Goal: Register for event/course

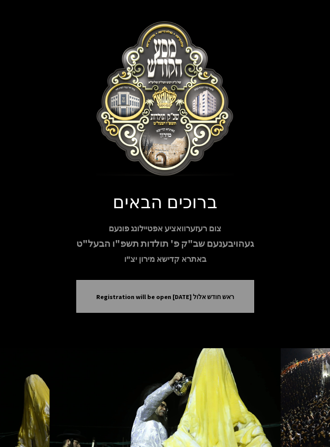
click at [136, 290] on div "Registration will be open Sunday ראש חודש אלול" at bounding box center [165, 296] width 178 height 33
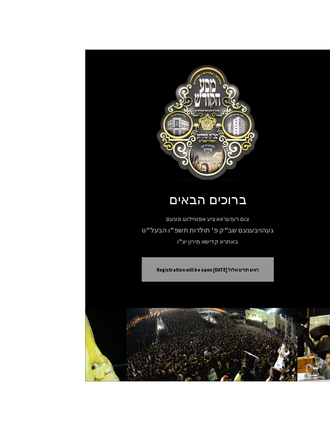
scroll to position [23, 0]
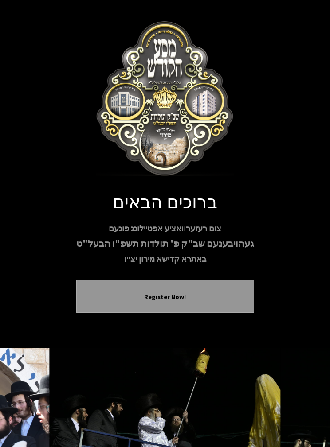
click at [198, 294] on button "Register Now!" at bounding box center [165, 298] width 156 height 10
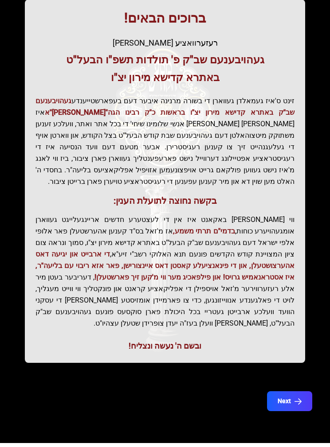
scroll to position [214, 0]
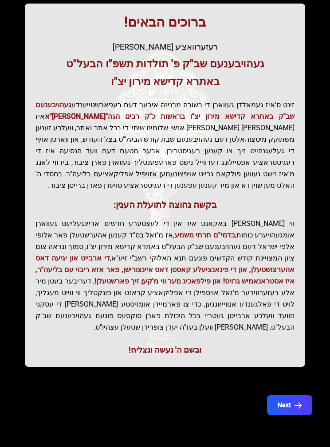
click at [294, 402] on icon "button" at bounding box center [297, 405] width 7 height 7
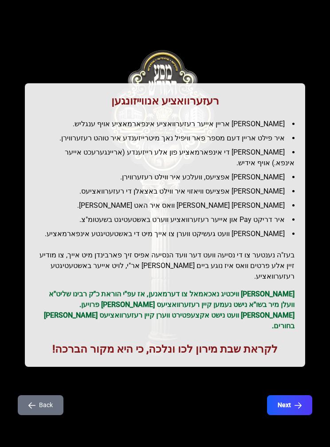
click at [31, 396] on button "Back" at bounding box center [41, 406] width 46 height 20
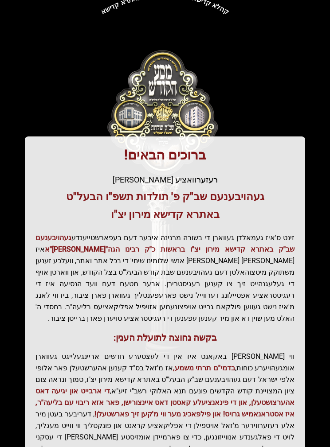
scroll to position [102, 0]
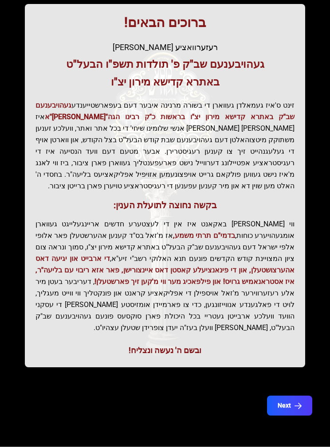
click at [294, 396] on button "Next" at bounding box center [289, 406] width 45 height 20
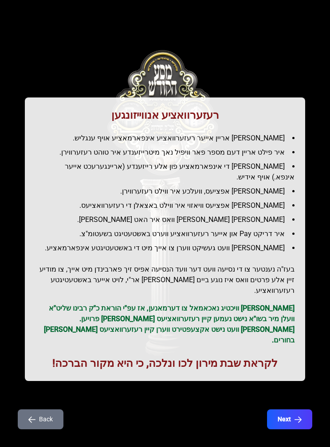
click at [297, 416] on icon "button" at bounding box center [297, 419] width 7 height 7
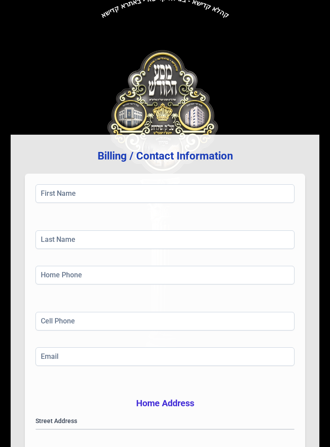
scroll to position [0, 0]
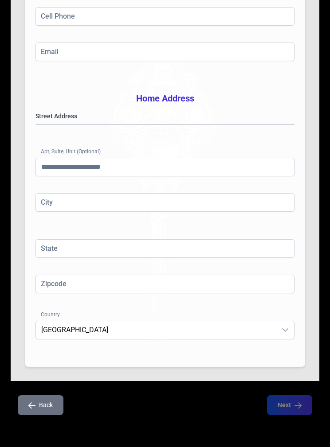
click at [38, 410] on button "Back" at bounding box center [41, 406] width 46 height 20
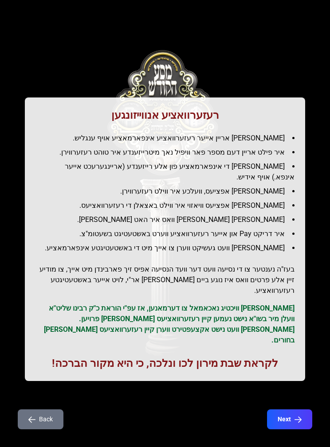
click at [292, 410] on button "Next" at bounding box center [289, 420] width 45 height 20
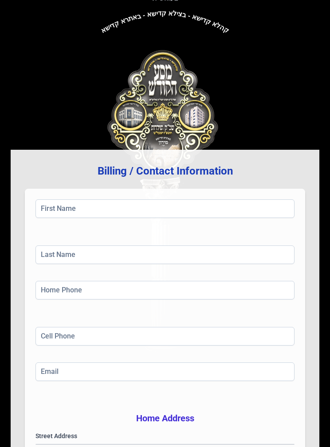
scroll to position [0, 0]
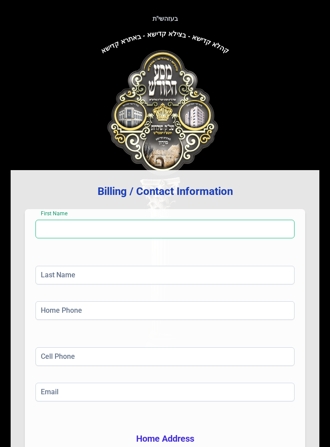
click at [53, 239] on input "First Name" at bounding box center [164, 229] width 259 height 19
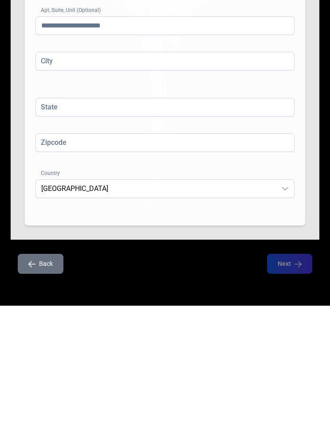
scroll to position [28, 0]
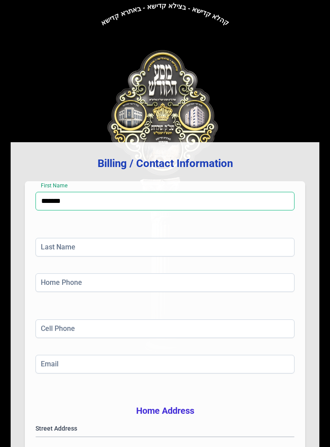
type input "*******"
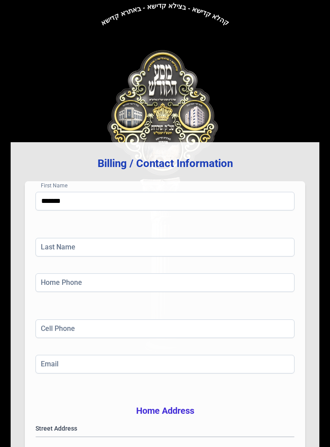
click at [262, 257] on input "Last Name" at bounding box center [164, 247] width 259 height 19
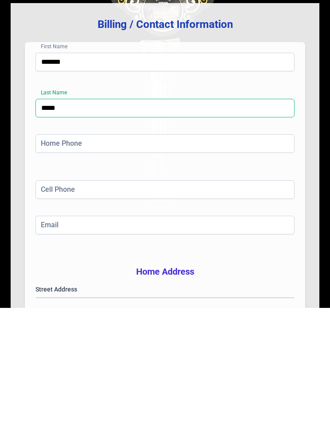
type input "*****"
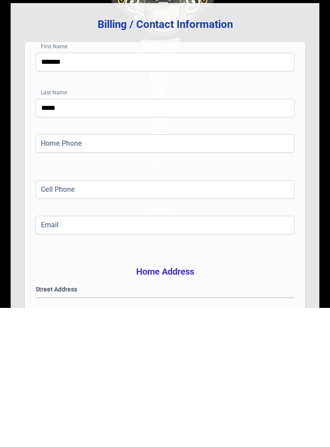
click at [234, 274] on input "Home Phone" at bounding box center [164, 283] width 259 height 19
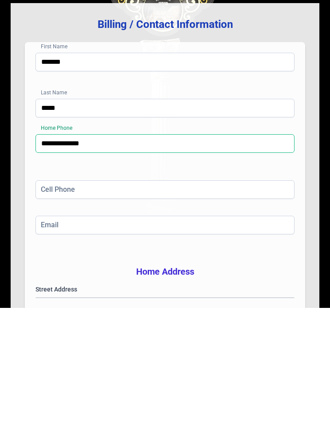
type input "**********"
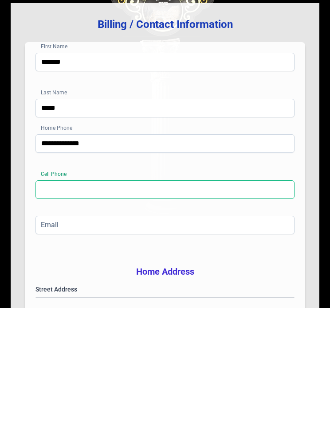
click at [243, 320] on input "Cell Phone" at bounding box center [164, 329] width 259 height 19
type input "**********"
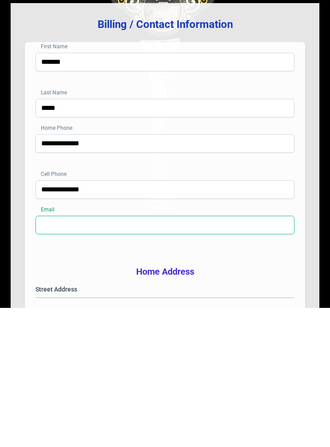
click at [236, 355] on input "Email" at bounding box center [164, 364] width 259 height 19
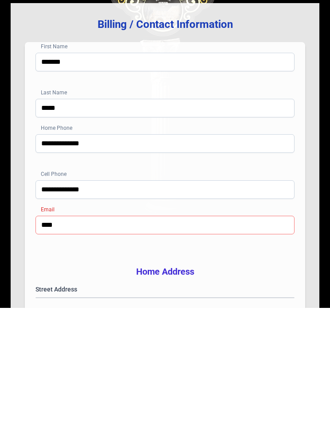
type input "**********"
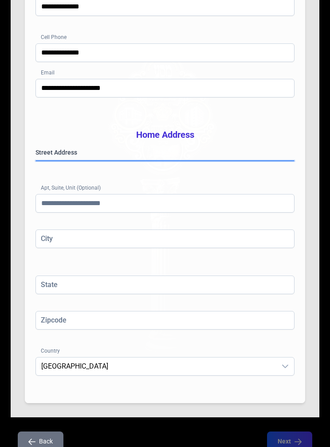
click at [36, 161] on gmp-place-autocomplete at bounding box center [36, 161] width 0 height 0
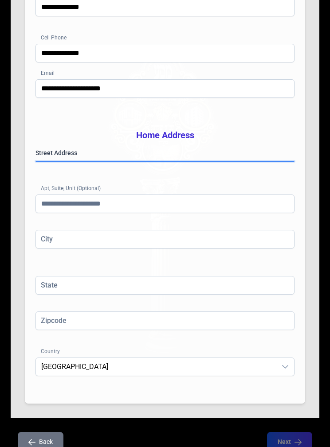
click at [36, 161] on gmp-place-autocomplete at bounding box center [36, 161] width 0 height 0
type input "********"
type input "**"
type input "*****"
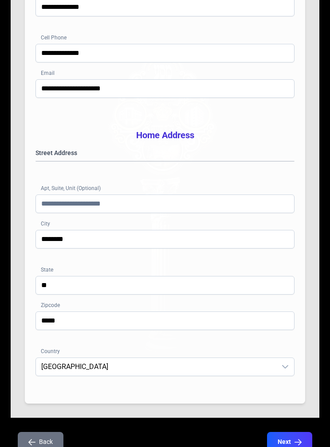
click at [48, 213] on input "Apt, Suite, Unit (Optional)" at bounding box center [164, 204] width 259 height 19
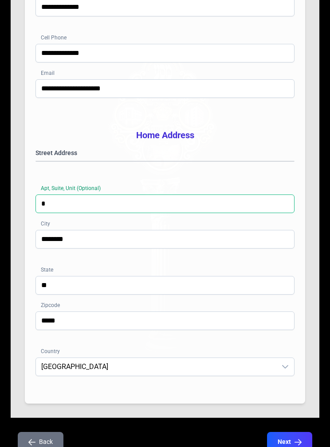
type input "**"
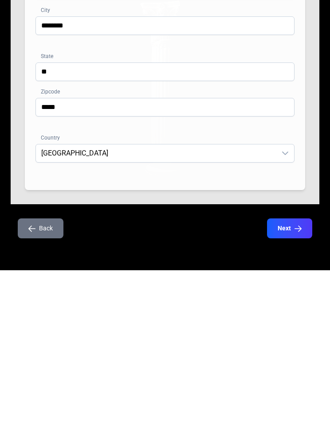
click at [290, 396] on button "Next" at bounding box center [289, 406] width 45 height 20
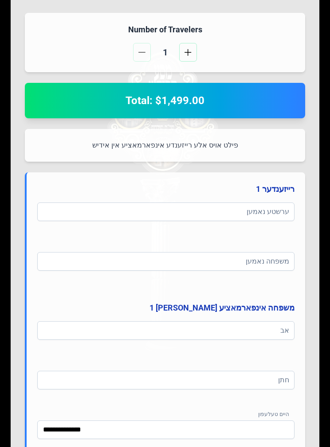
scroll to position [454, 0]
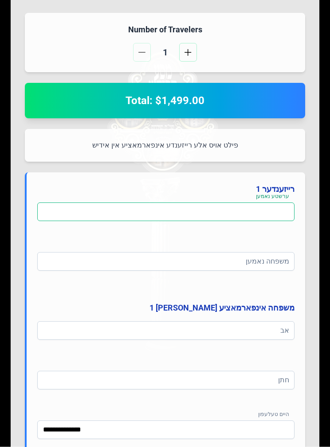
click at [265, 222] on input at bounding box center [165, 212] width 257 height 19
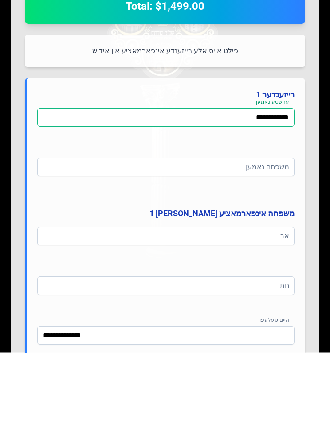
type input "**********"
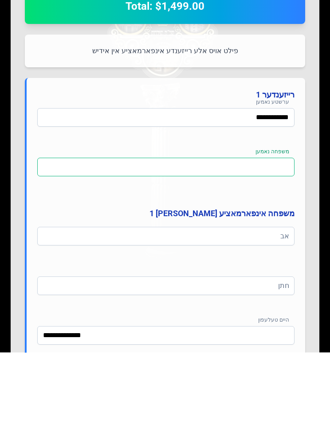
click at [273, 253] on input at bounding box center [165, 262] width 257 height 19
click at [267, 253] on input "****" at bounding box center [165, 262] width 257 height 19
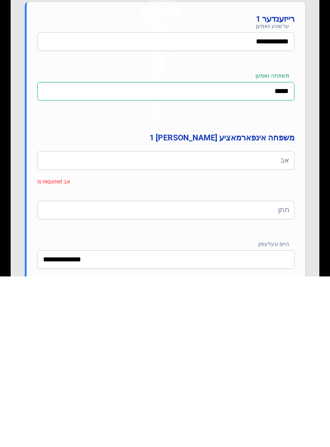
type input "*****"
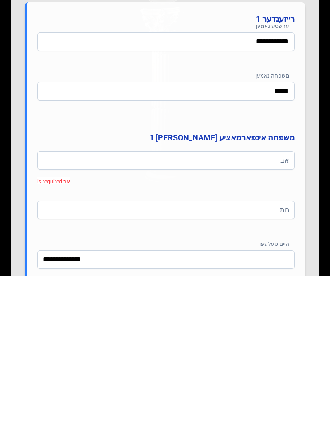
click at [260, 322] on input at bounding box center [165, 331] width 257 height 19
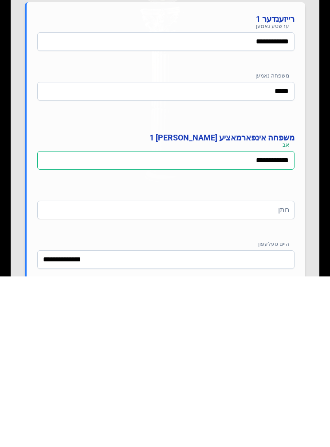
type input "**********"
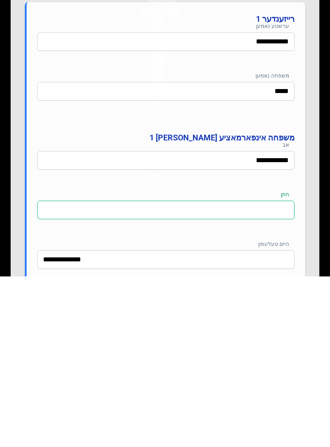
click at [281, 372] on input at bounding box center [165, 381] width 257 height 19
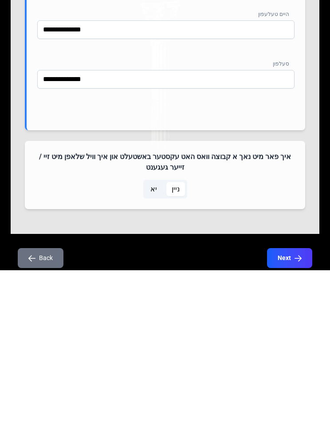
scroll to position [723, 0]
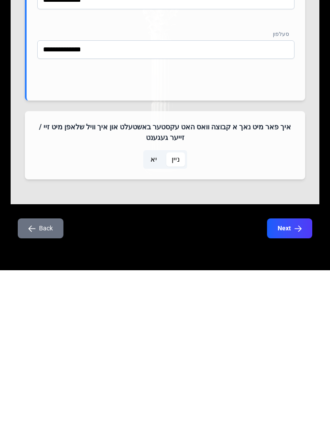
type input "**********"
click at [159, 329] on span "יא" at bounding box center [153, 336] width 17 height 14
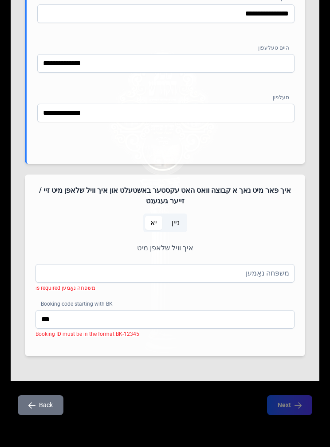
scroll to position [874, 0]
click at [181, 216] on span "ניין" at bounding box center [175, 223] width 19 height 14
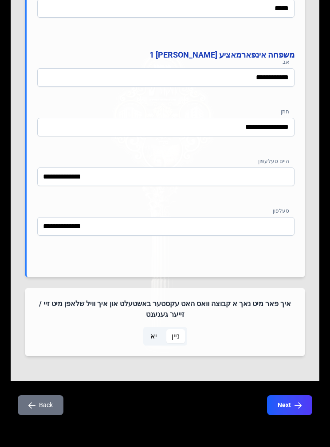
click at [298, 402] on icon "button" at bounding box center [297, 405] width 7 height 7
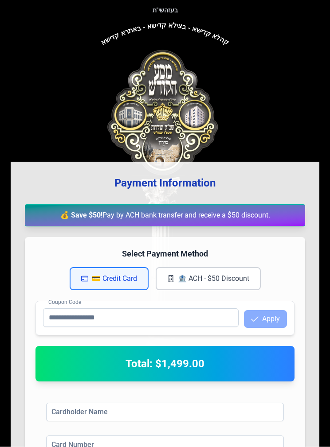
scroll to position [4, 0]
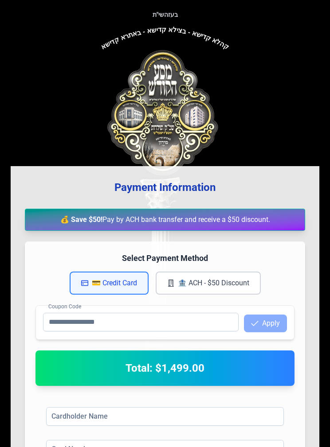
click at [236, 295] on button "🏦 ACH - $50 Discount" at bounding box center [208, 283] width 105 height 23
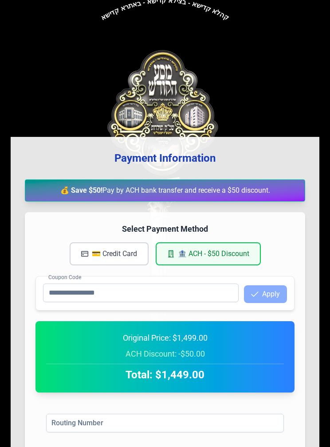
scroll to position [0, 0]
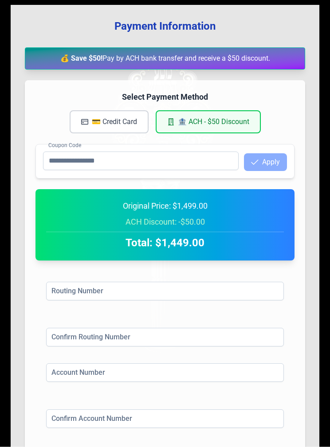
click at [128, 134] on button "💳 Credit Card" at bounding box center [109, 122] width 79 height 23
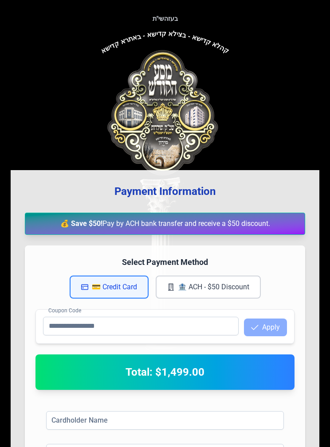
click at [236, 299] on button "🏦 ACH - $50 Discount" at bounding box center [208, 287] width 105 height 23
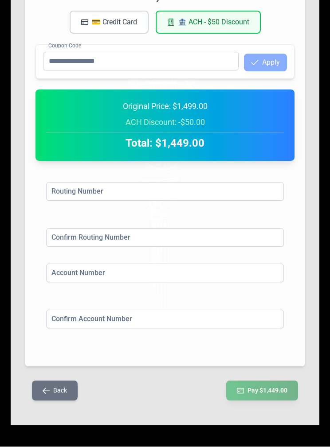
scroll to position [282, 0]
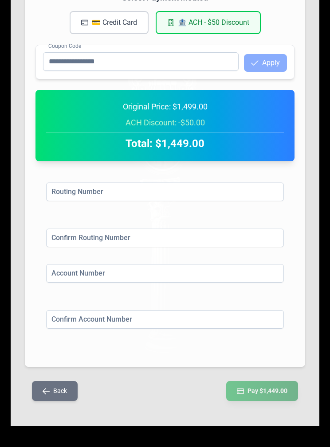
click at [235, 151] on div "Total: $1,449.00" at bounding box center [165, 142] width 238 height 18
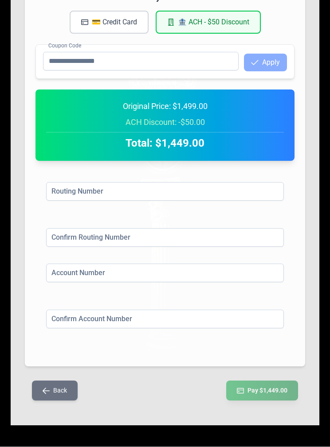
scroll to position [160, 0]
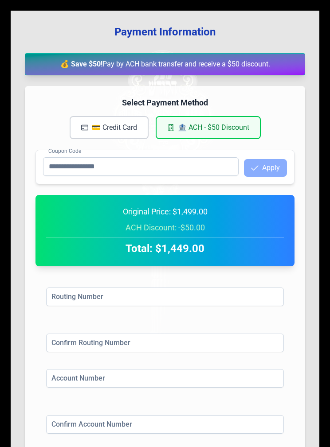
click at [90, 139] on button "💳 Credit Card" at bounding box center [109, 127] width 79 height 23
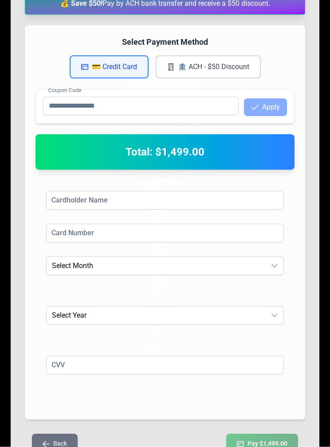
scroll to position [291, 0]
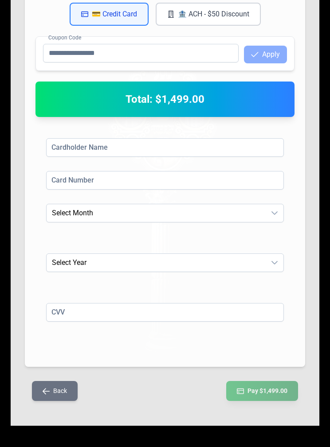
click at [42, 401] on button "Back" at bounding box center [55, 391] width 46 height 20
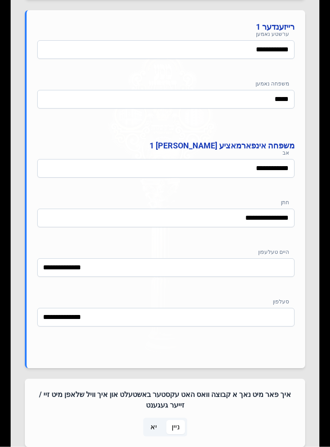
scroll to position [725, 0]
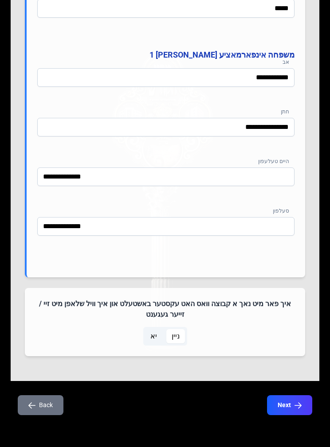
click at [156, 342] on span "יא" at bounding box center [153, 336] width 7 height 11
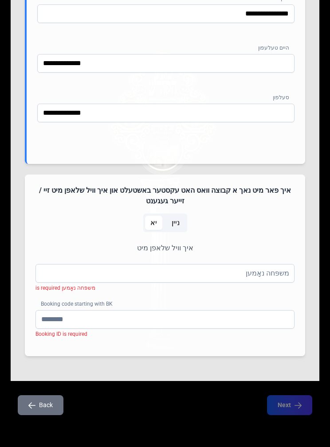
click at [30, 409] on icon "button" at bounding box center [31, 405] width 7 height 7
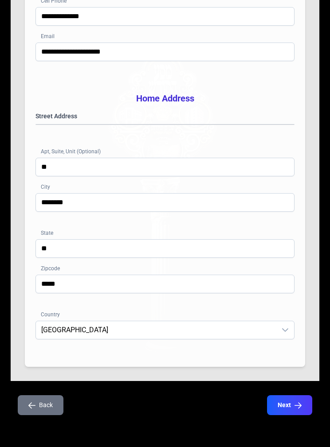
click at [36, 396] on button "Back" at bounding box center [41, 406] width 46 height 20
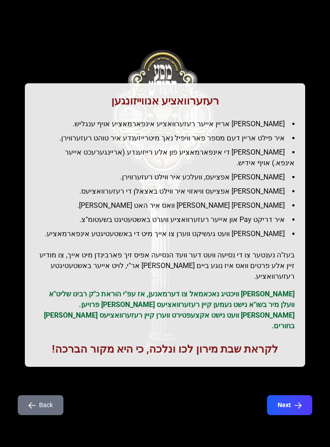
click at [294, 396] on button "Next" at bounding box center [289, 406] width 45 height 20
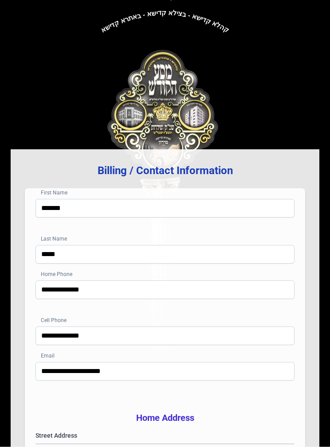
scroll to position [0, 0]
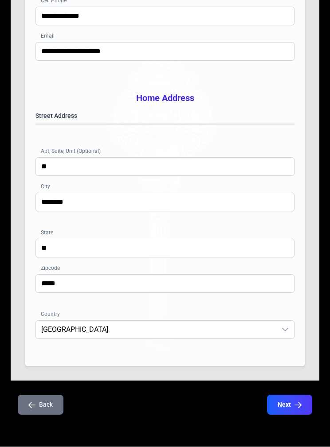
click at [292, 415] on button "Next" at bounding box center [289, 406] width 45 height 20
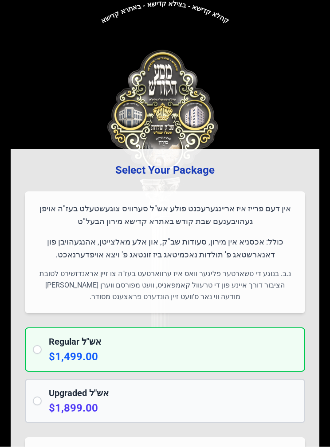
scroll to position [186, 0]
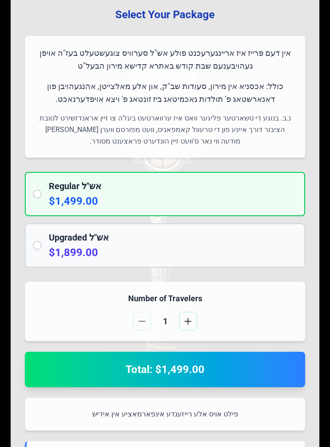
click at [194, 331] on button "button" at bounding box center [188, 321] width 18 height 19
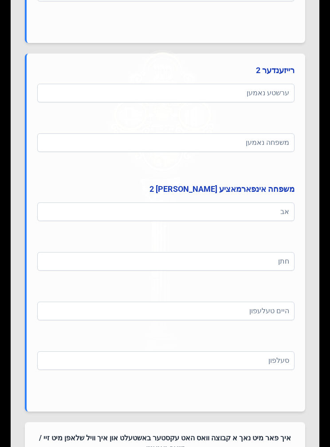
scroll to position [1208, 0]
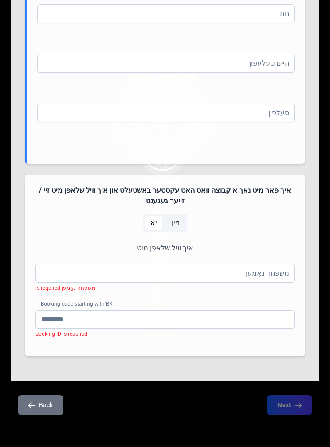
click at [184, 230] on span "ניין" at bounding box center [175, 223] width 19 height 14
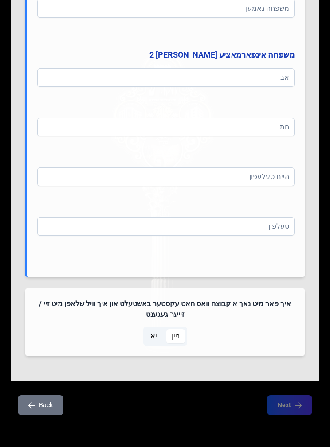
click at [151, 342] on span "יא" at bounding box center [153, 336] width 7 height 11
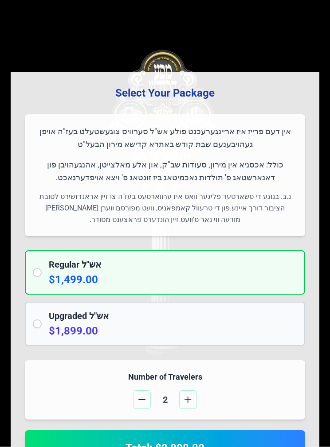
scroll to position [113, 0]
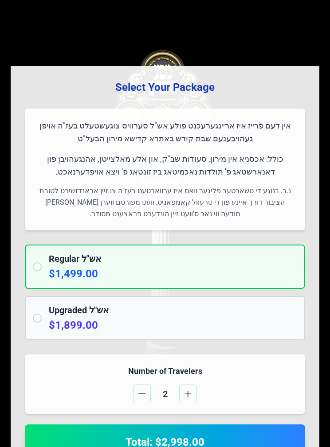
click at [270, 317] on h2 "Upgraded אש"ל" at bounding box center [173, 310] width 248 height 12
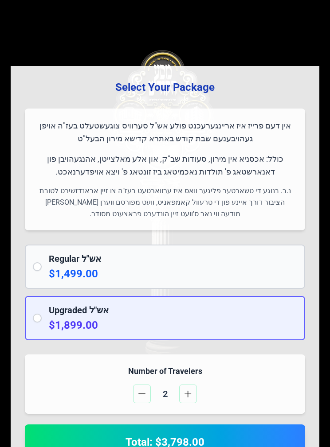
click at [277, 281] on p "$1,499.00" at bounding box center [173, 274] width 248 height 14
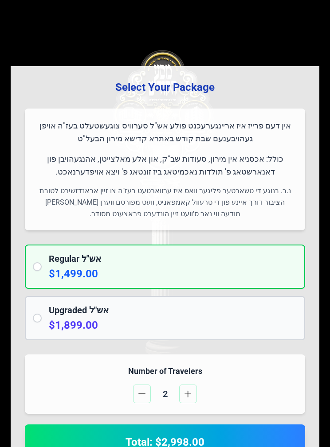
click at [276, 317] on h2 "Upgraded אש"ל" at bounding box center [173, 310] width 248 height 12
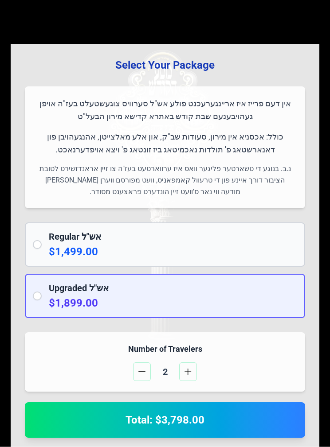
scroll to position [229, 0]
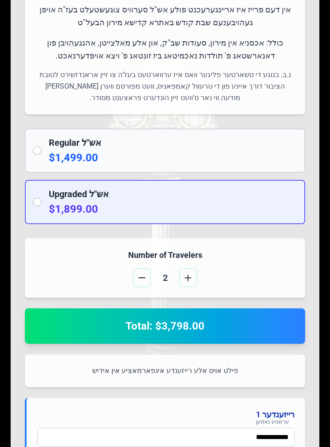
click at [140, 287] on button "button" at bounding box center [142, 278] width 18 height 19
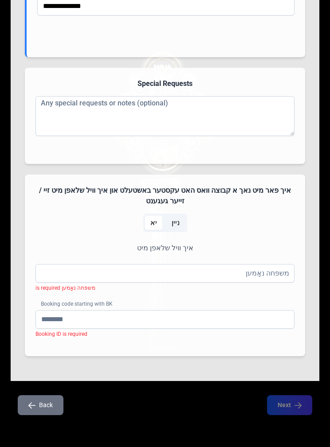
click at [177, 218] on span "ניין" at bounding box center [176, 223] width 8 height 11
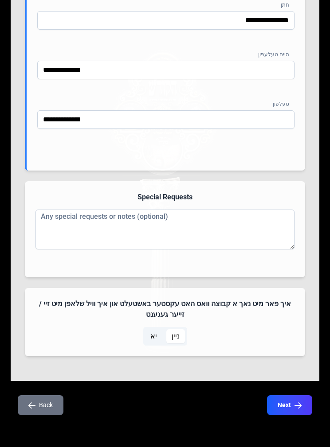
click at [301, 396] on button "Next" at bounding box center [289, 406] width 45 height 20
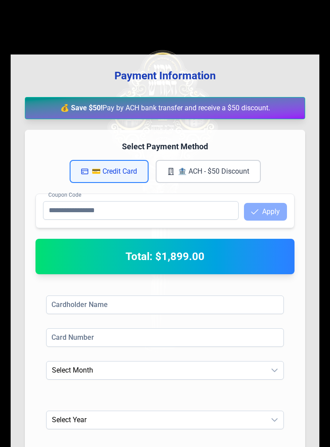
scroll to position [189, 0]
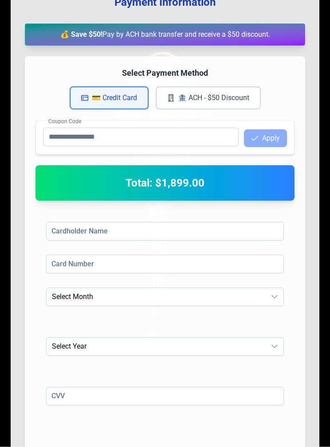
click at [246, 110] on button "🏦 ACH - $50 Discount" at bounding box center [208, 98] width 105 height 23
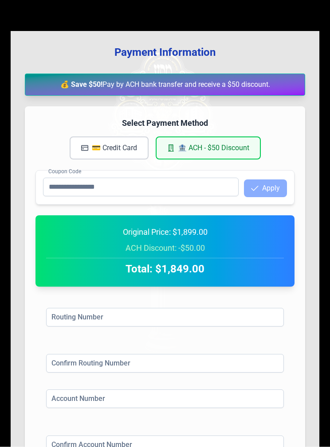
scroll to position [0, 0]
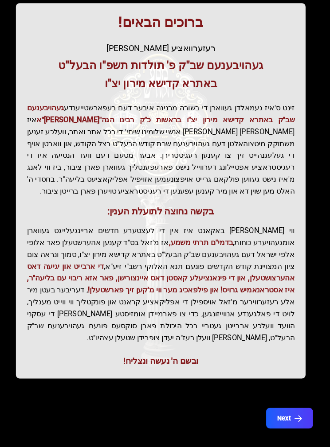
scroll to position [214, 0]
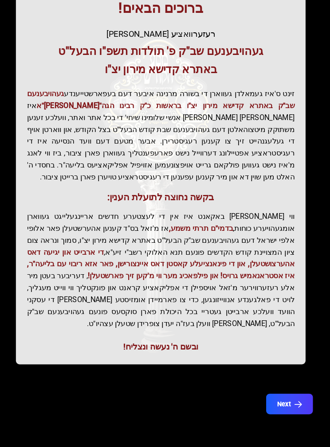
click at [283, 396] on button "Next" at bounding box center [289, 406] width 45 height 20
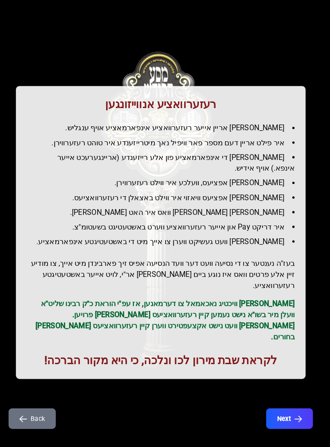
scroll to position [114, 0]
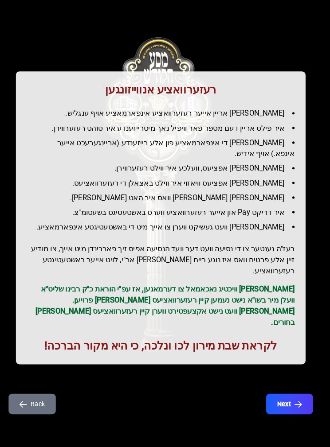
click at [287, 396] on button "Next" at bounding box center [289, 406] width 45 height 20
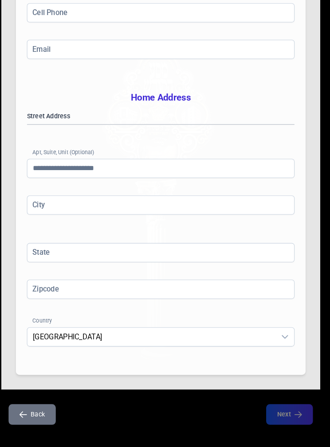
scroll to position [407, 0]
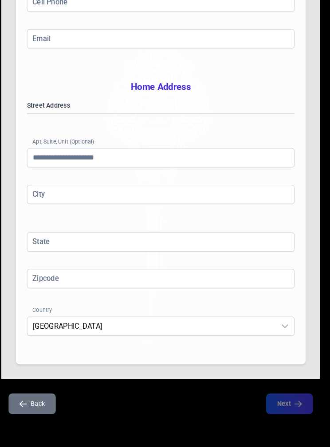
click at [35, 396] on button "Back" at bounding box center [41, 406] width 46 height 20
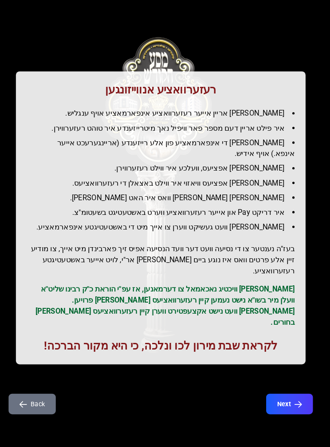
scroll to position [114, 0]
click at [30, 396] on button "Back" at bounding box center [41, 406] width 46 height 20
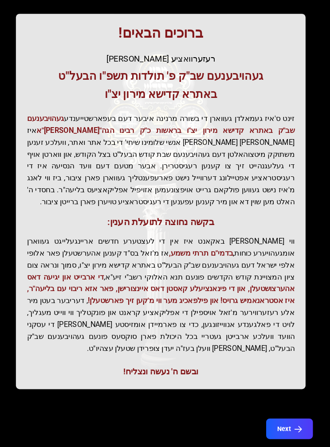
scroll to position [162, 0]
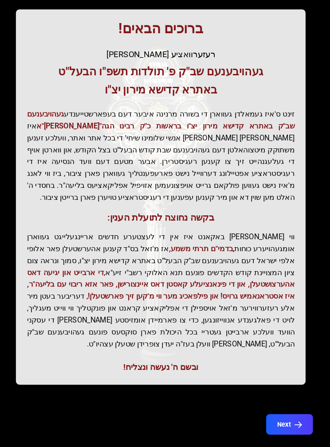
click at [277, 406] on button "Next" at bounding box center [289, 416] width 45 height 20
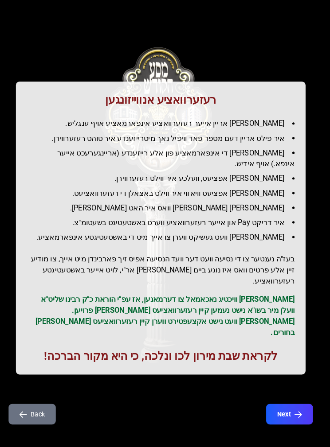
scroll to position [114, 0]
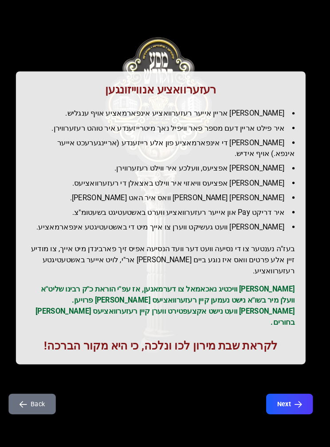
click at [285, 396] on button "Next" at bounding box center [289, 406] width 45 height 20
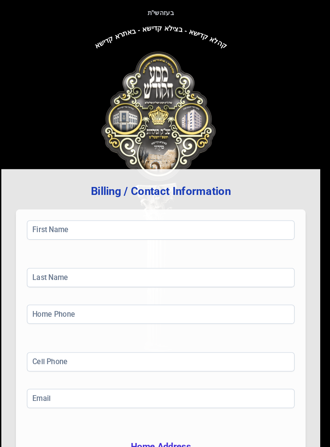
scroll to position [0, 0]
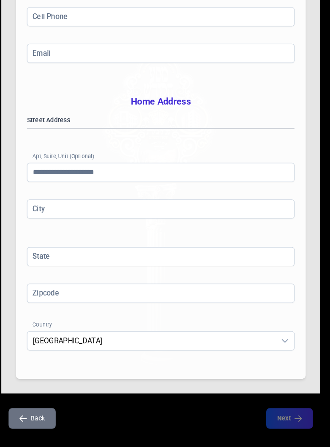
click at [29, 396] on button "Back" at bounding box center [41, 406] width 46 height 20
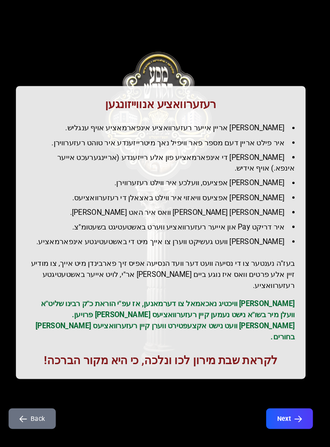
scroll to position [94, 0]
click at [34, 396] on button "Back" at bounding box center [41, 406] width 46 height 20
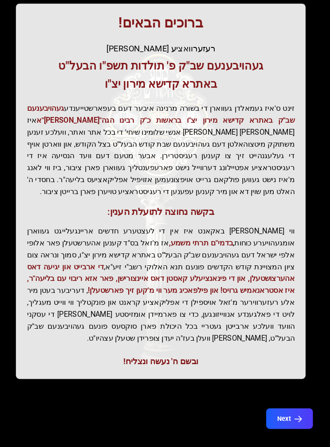
scroll to position [194, 0]
click at [286, 396] on button "Next" at bounding box center [289, 406] width 45 height 20
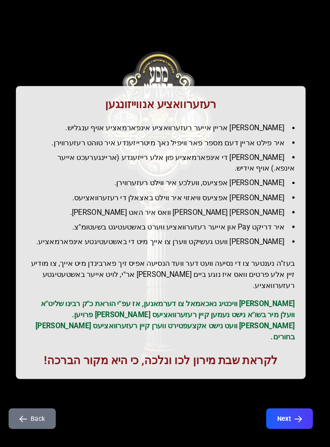
scroll to position [94, 0]
click at [282, 396] on button "Next" at bounding box center [289, 406] width 45 height 20
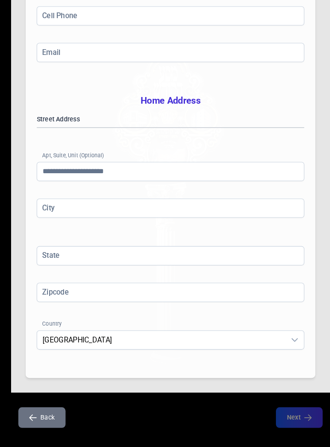
scroll to position [387, 0]
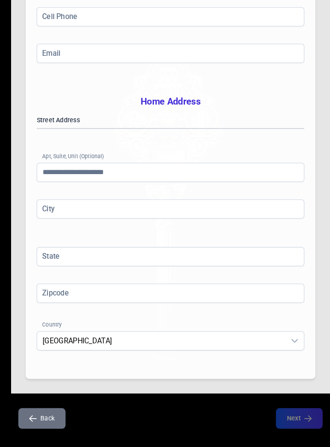
click at [32, 402] on icon "button" at bounding box center [31, 405] width 7 height 7
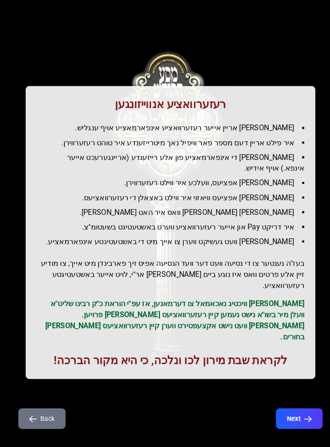
scroll to position [113, 0]
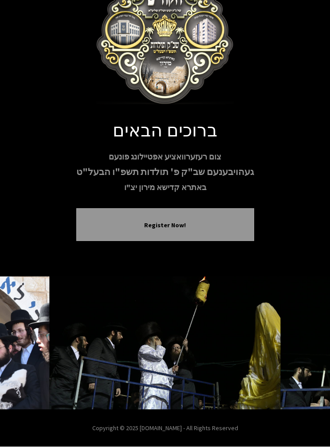
scroll to position [51, 0]
